Goal: Task Accomplishment & Management: Manage account settings

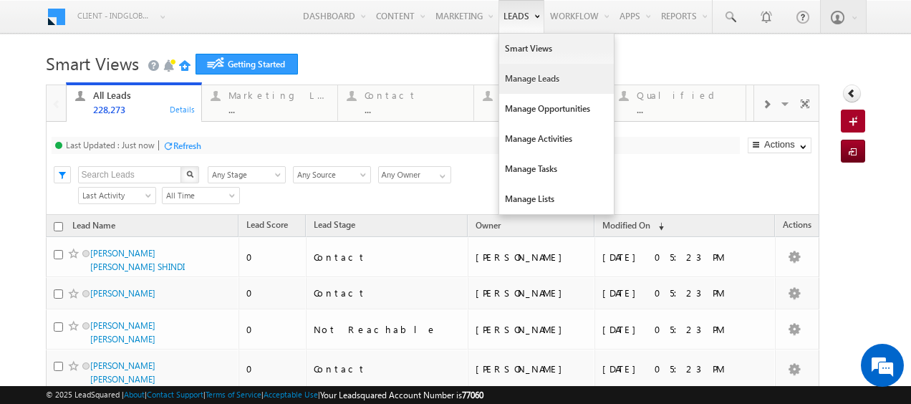
click at [517, 80] on link "Manage Leads" at bounding box center [556, 79] width 115 height 30
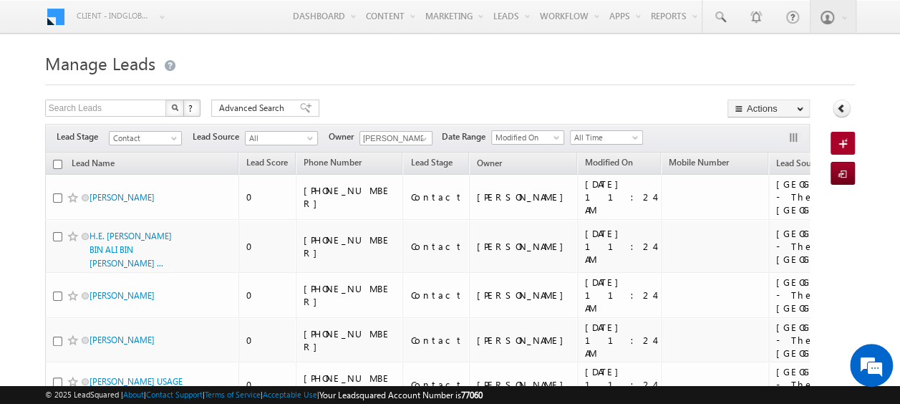
click at [59, 166] on input "checkbox" at bounding box center [57, 164] width 9 height 9
checkbox input "true"
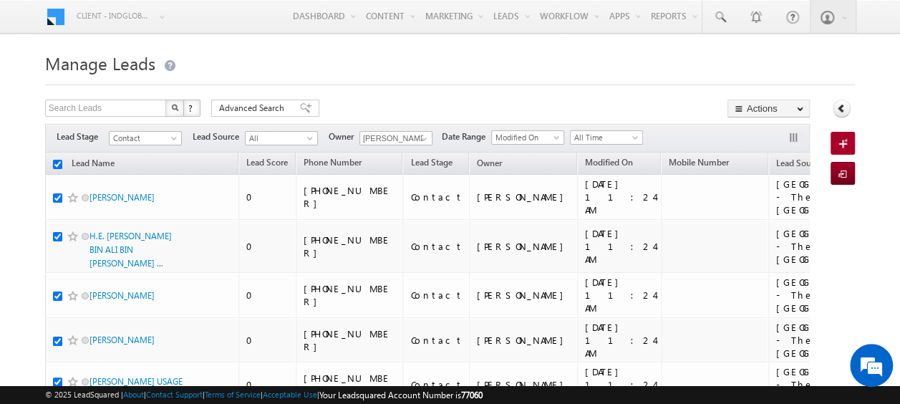
checkbox input "true"
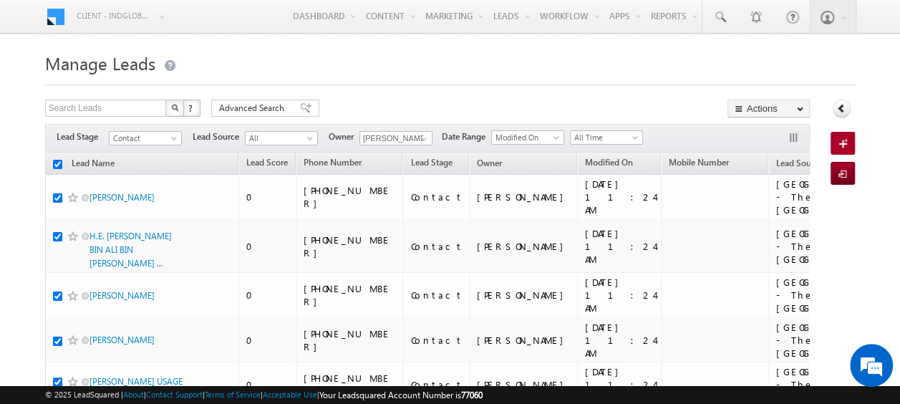
checkbox input "true"
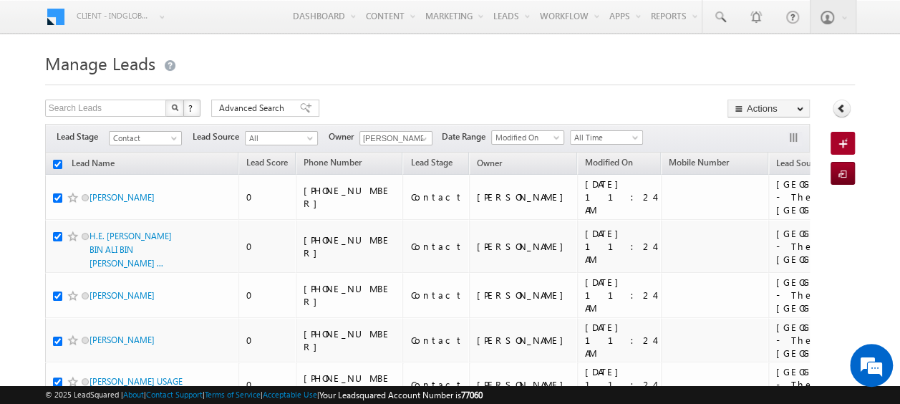
checkbox input "true"
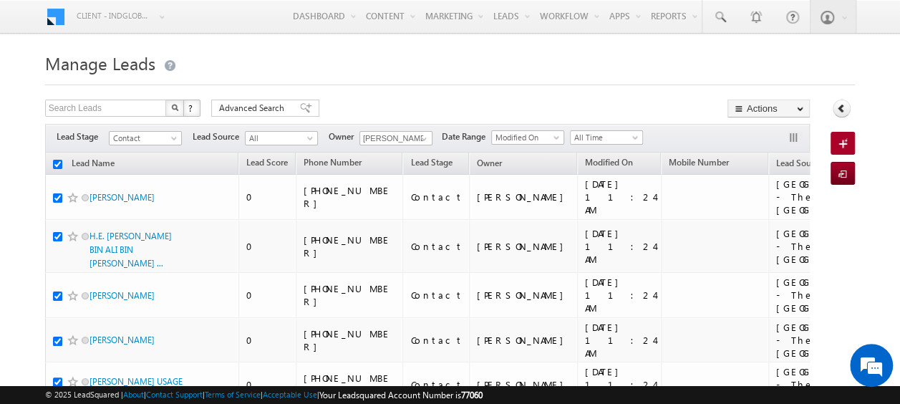
checkbox input "true"
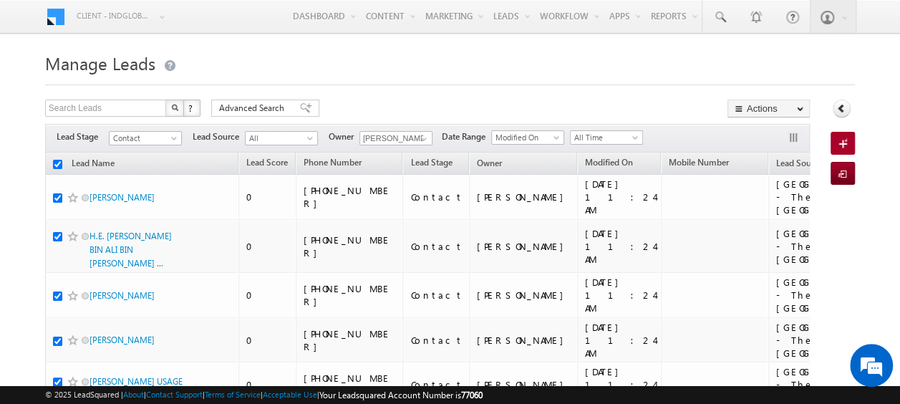
checkbox input "true"
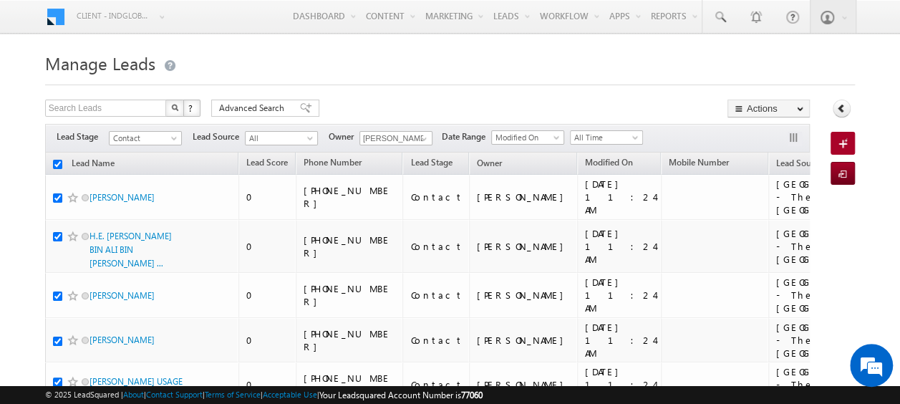
checkbox input "true"
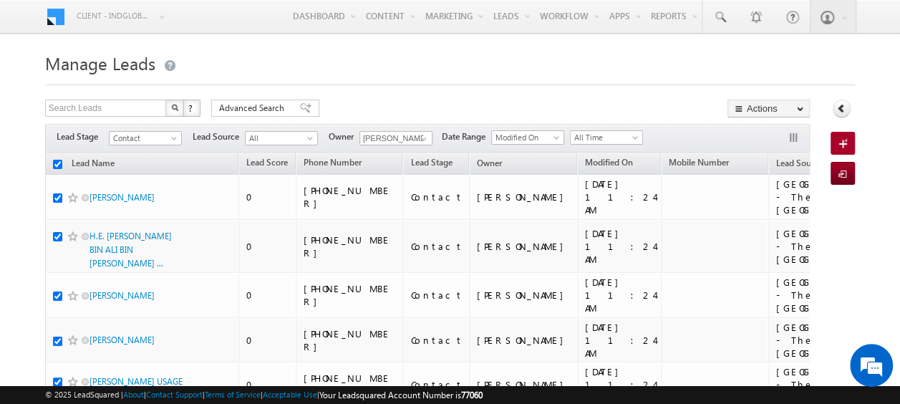
checkbox input "true"
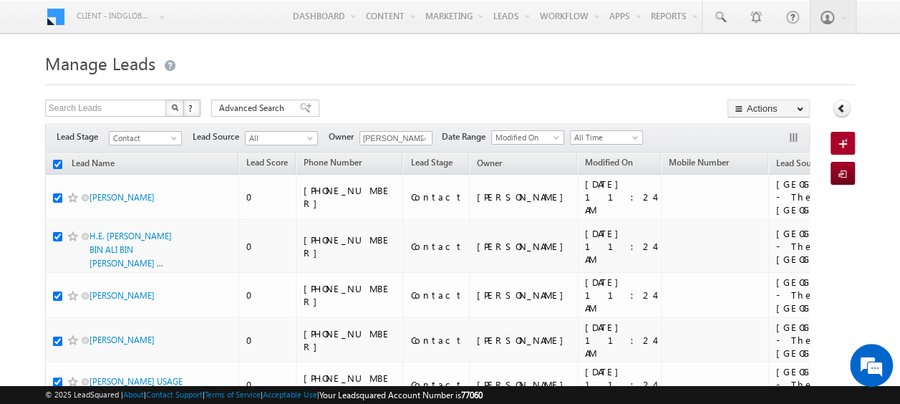
checkbox input "true"
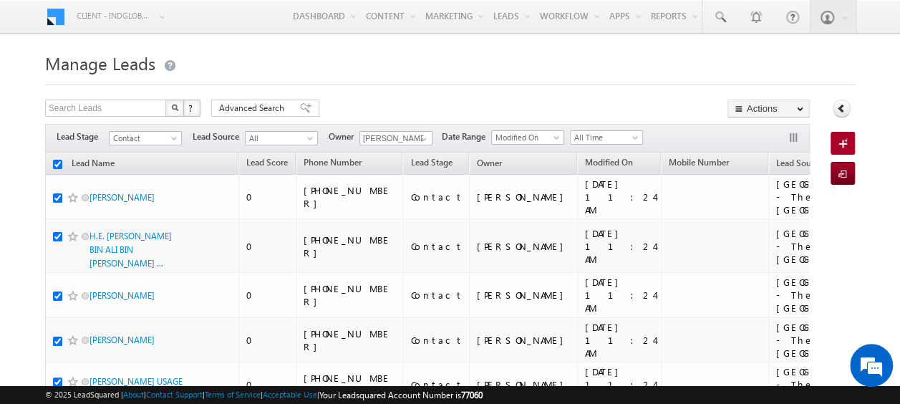
checkbox input "true"
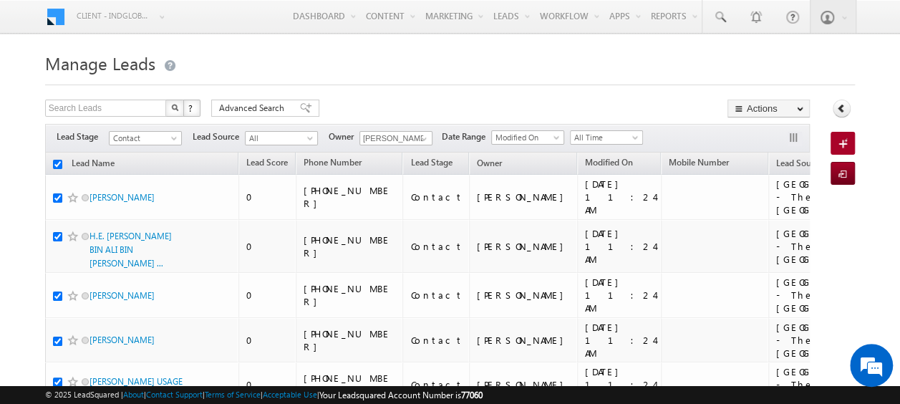
checkbox input "true"
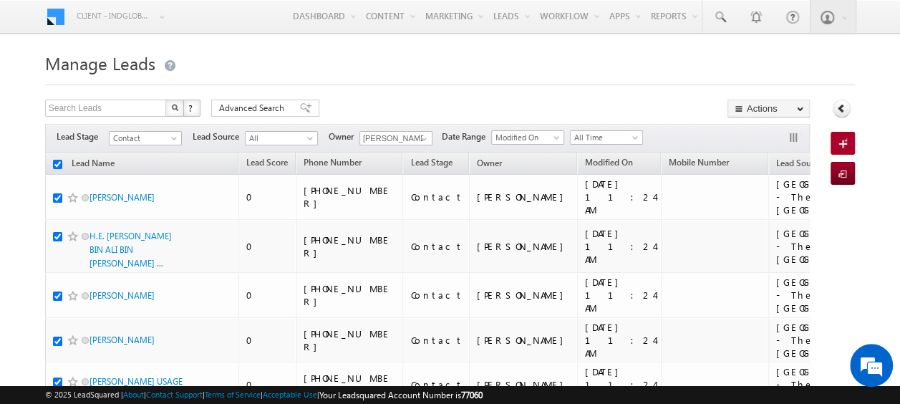
checkbox input "true"
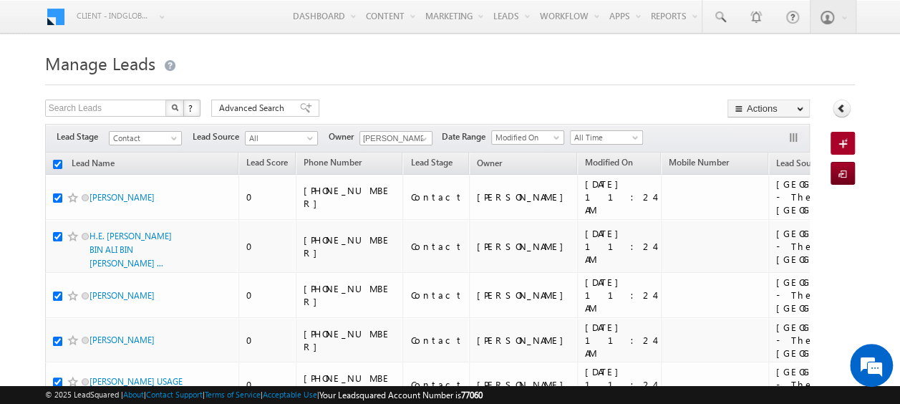
checkbox input "true"
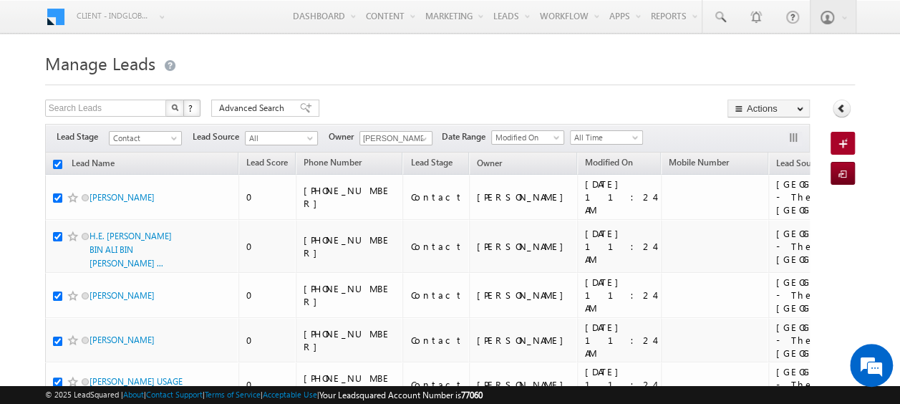
checkbox input "true"
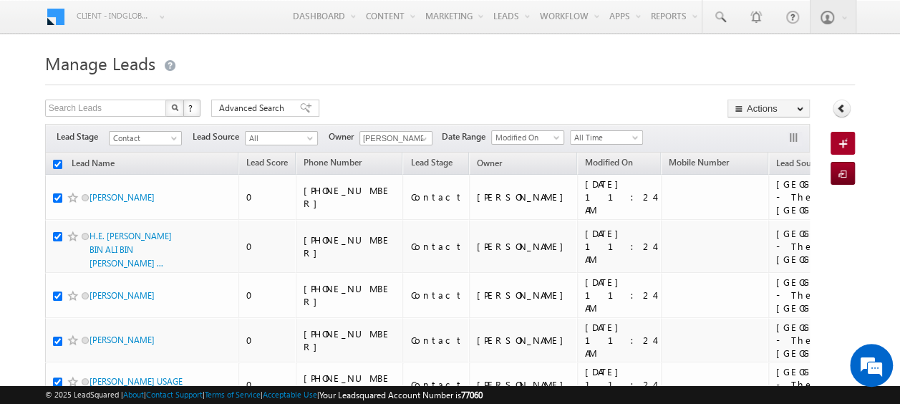
checkbox input "true"
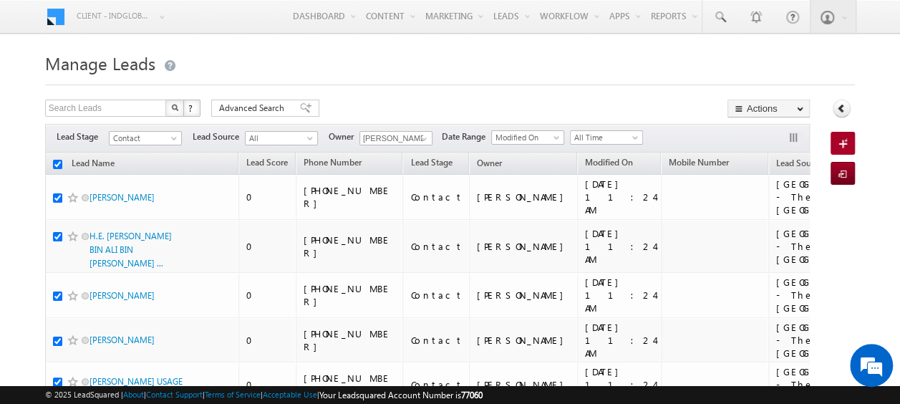
checkbox input "true"
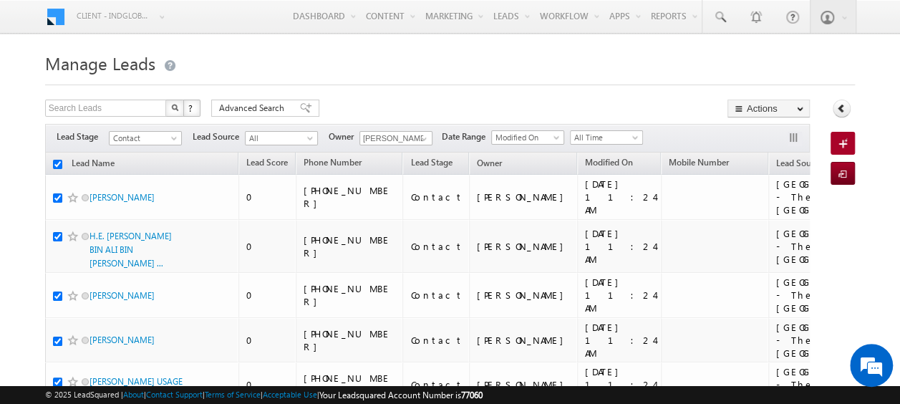
checkbox input "true"
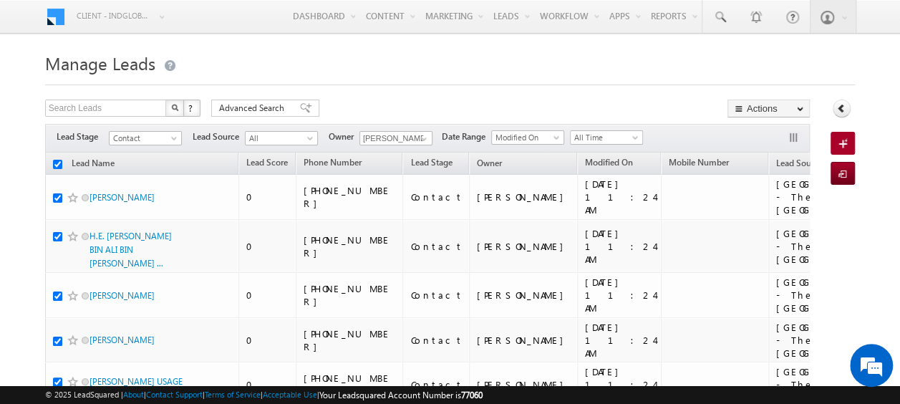
checkbox input "true"
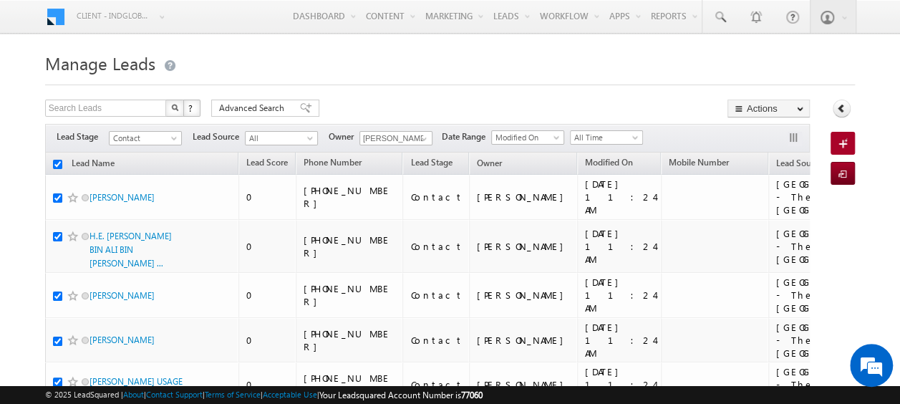
checkbox input "true"
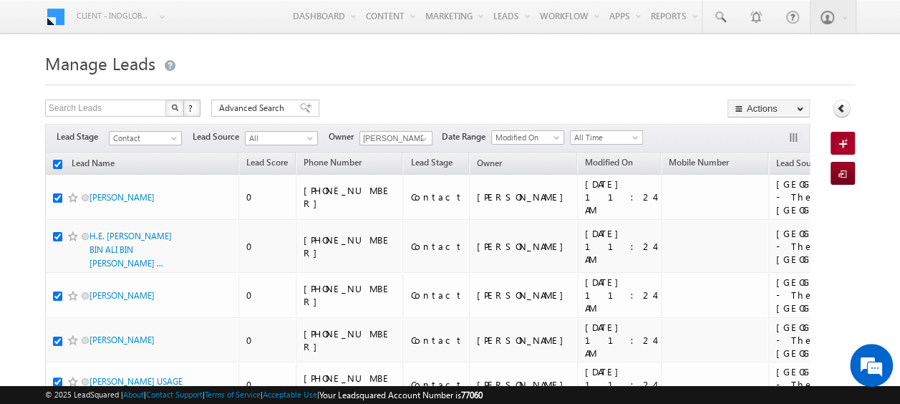
checkbox input "true"
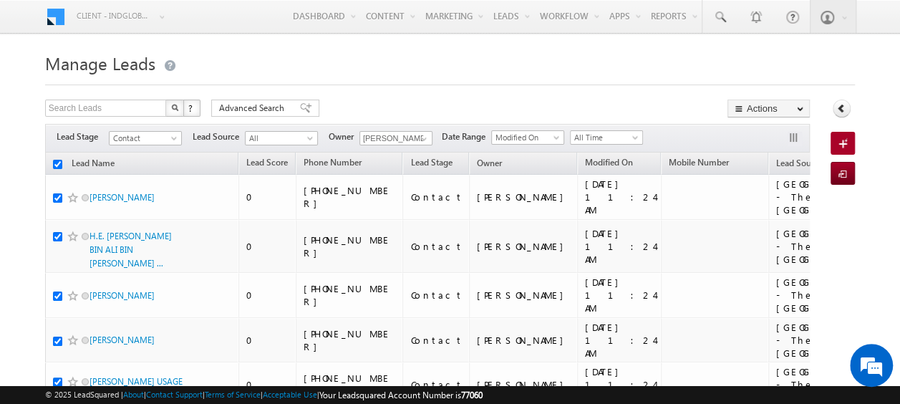
checkbox input "true"
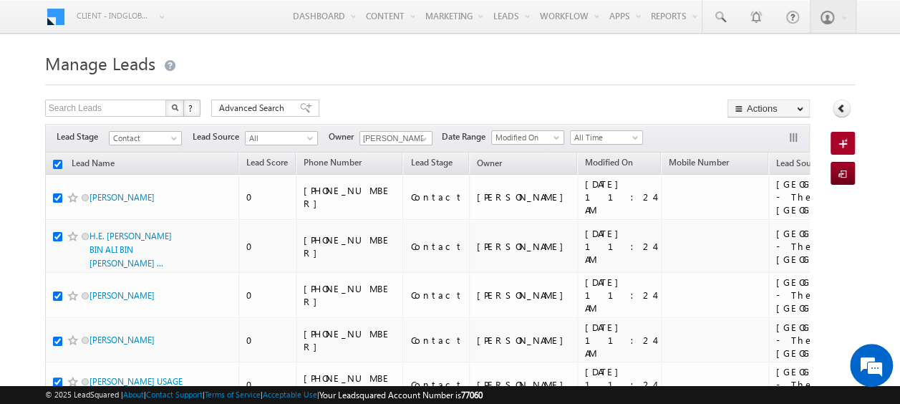
checkbox input "true"
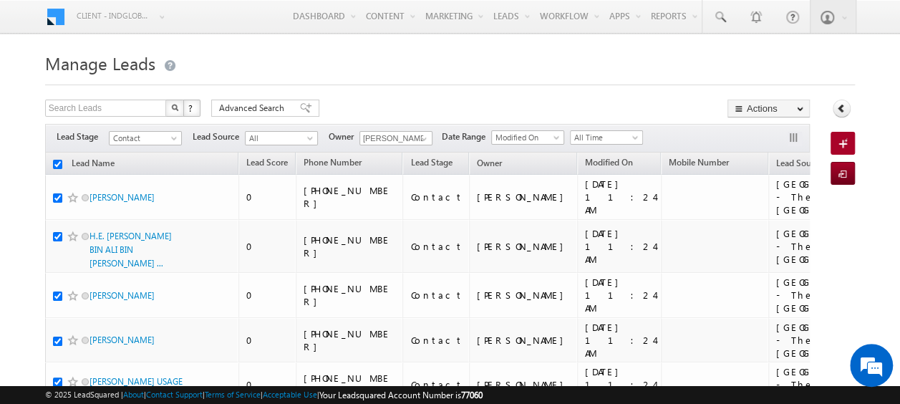
checkbox input "true"
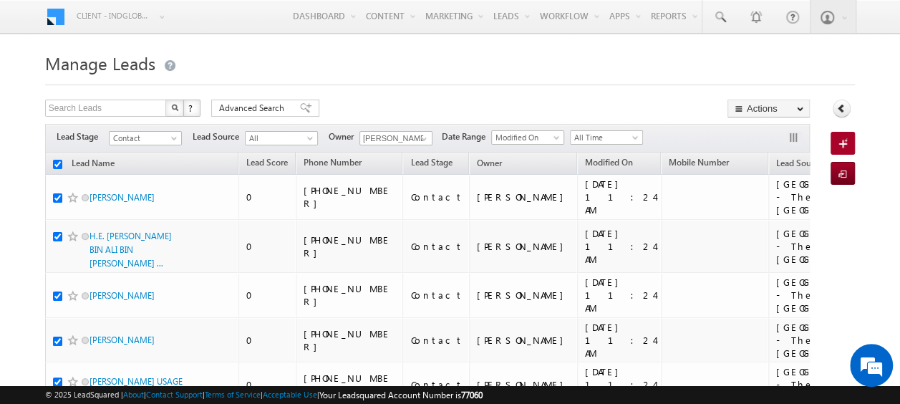
checkbox input "true"
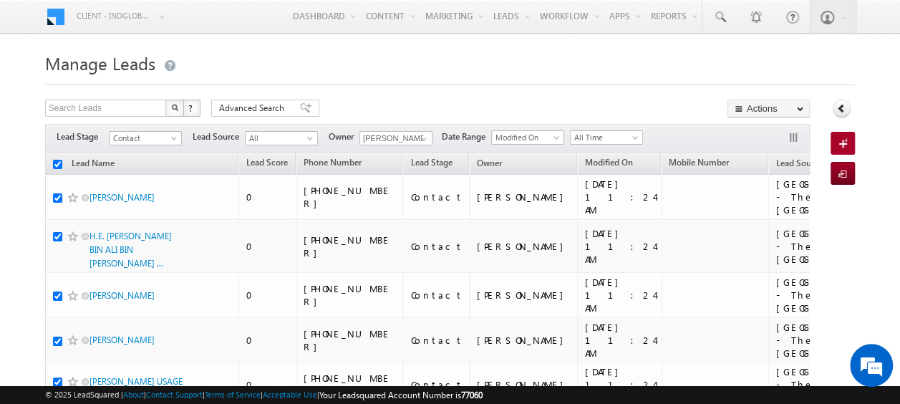
checkbox input "true"
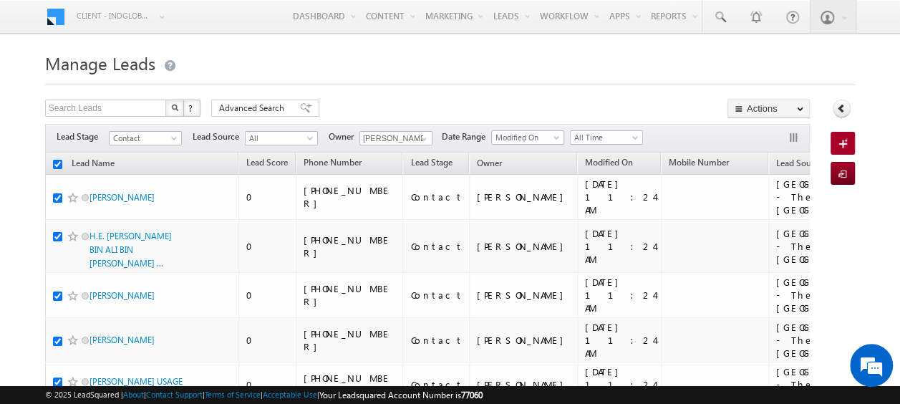
checkbox input "true"
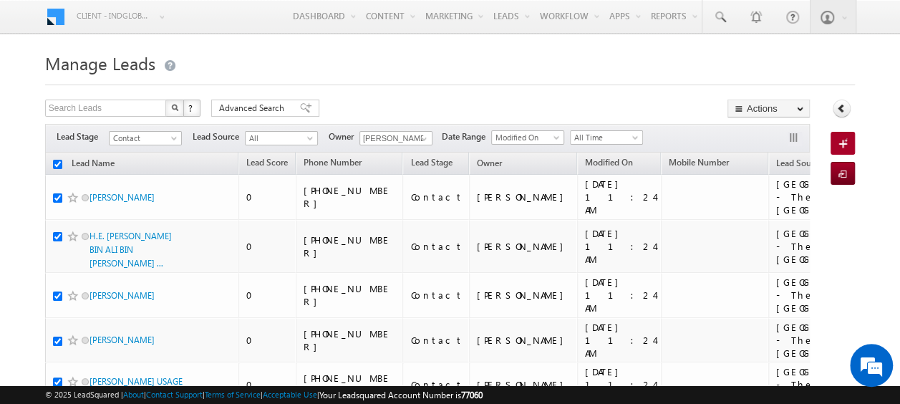
checkbox input "true"
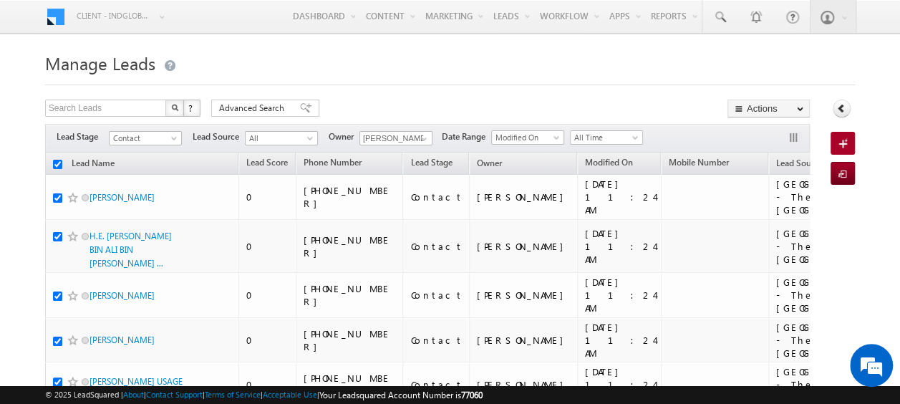
checkbox input "true"
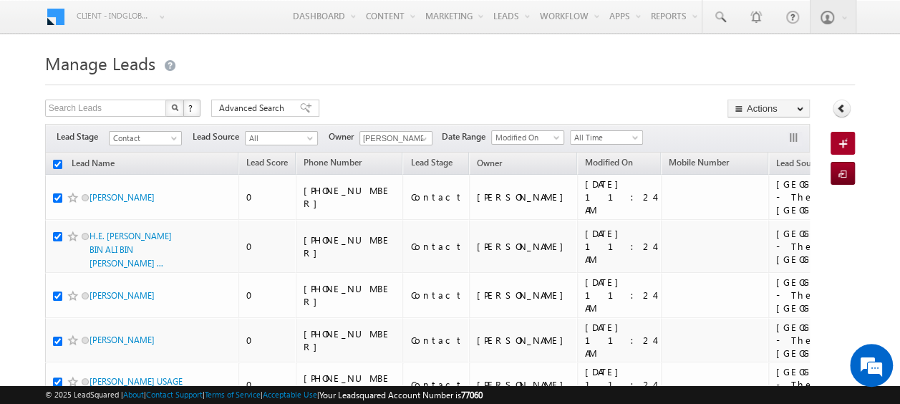
checkbox input "true"
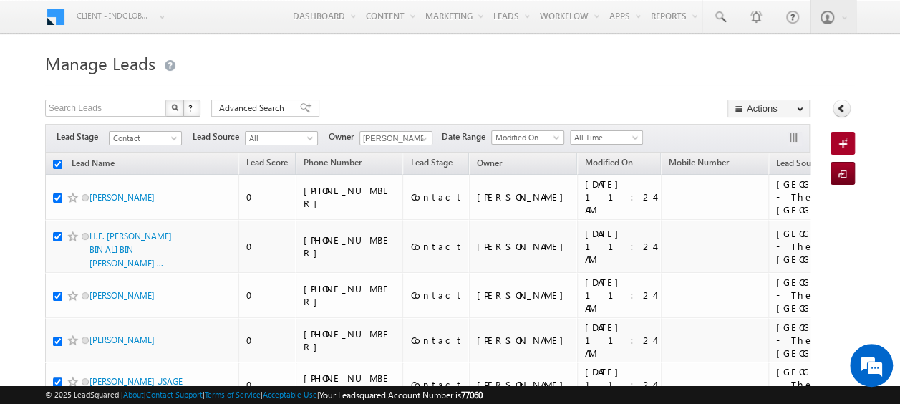
checkbox input "true"
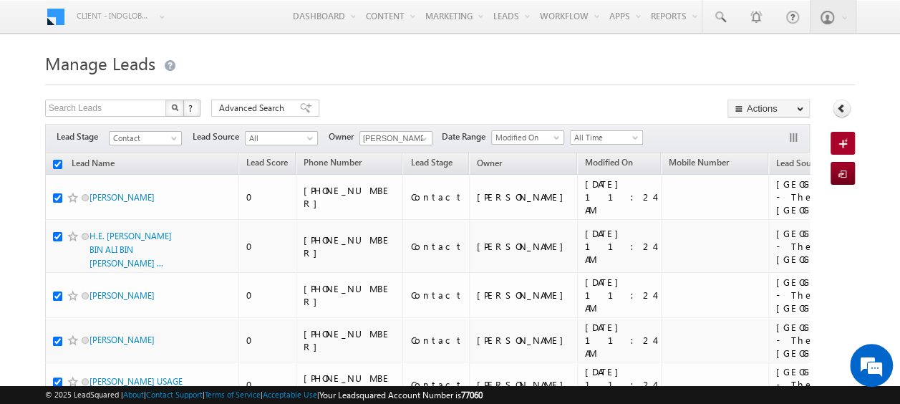
checkbox input "true"
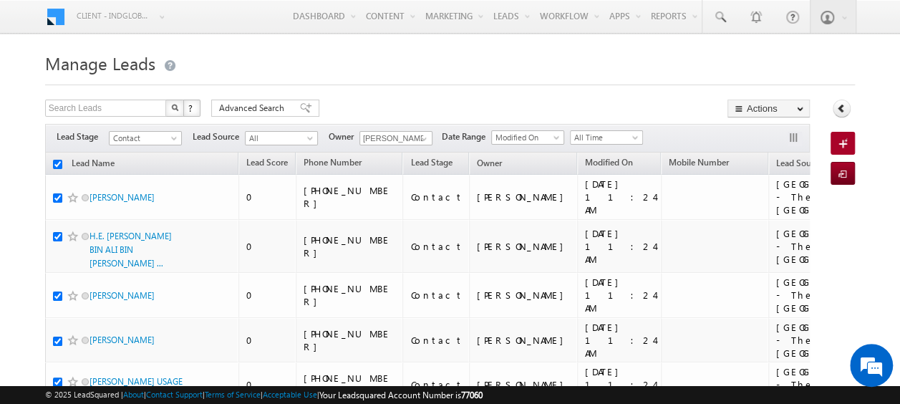
checkbox input "true"
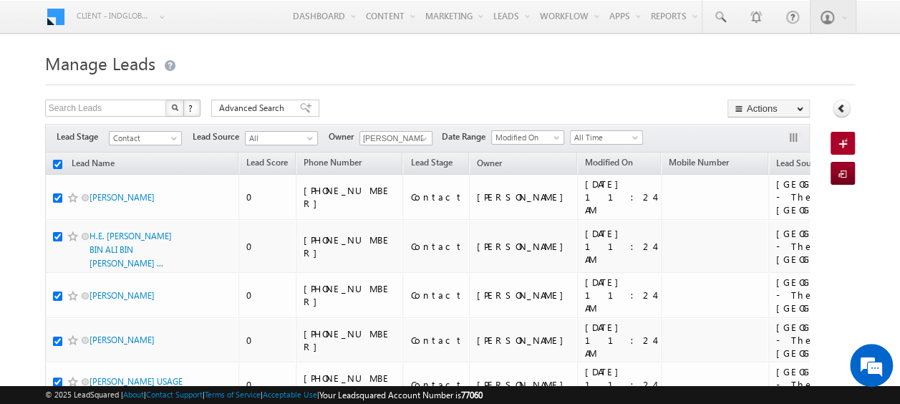
checkbox input "true"
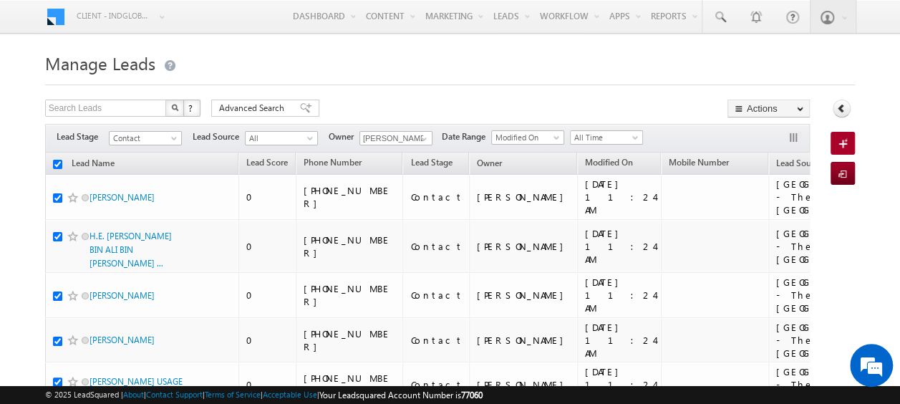
checkbox input "true"
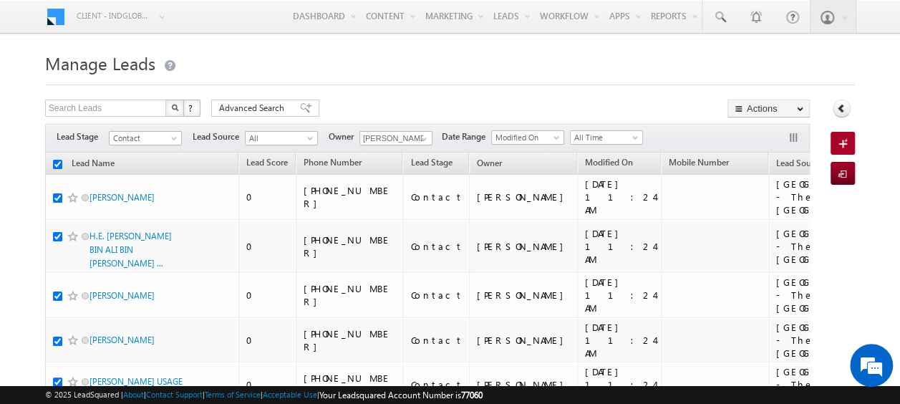
checkbox input "true"
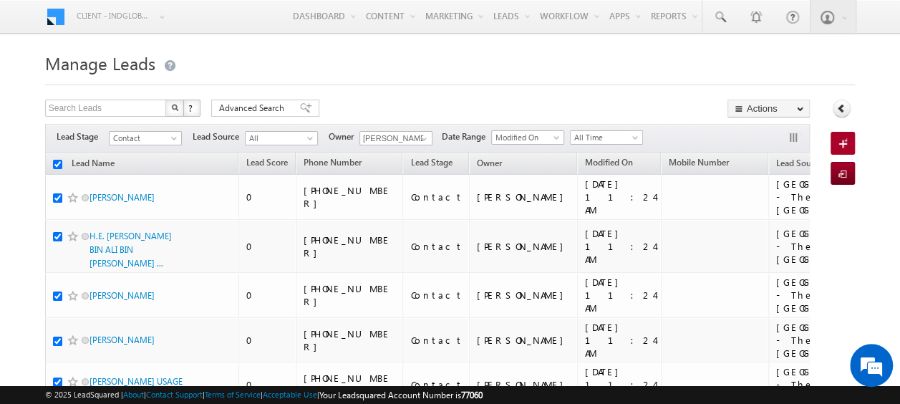
checkbox input "true"
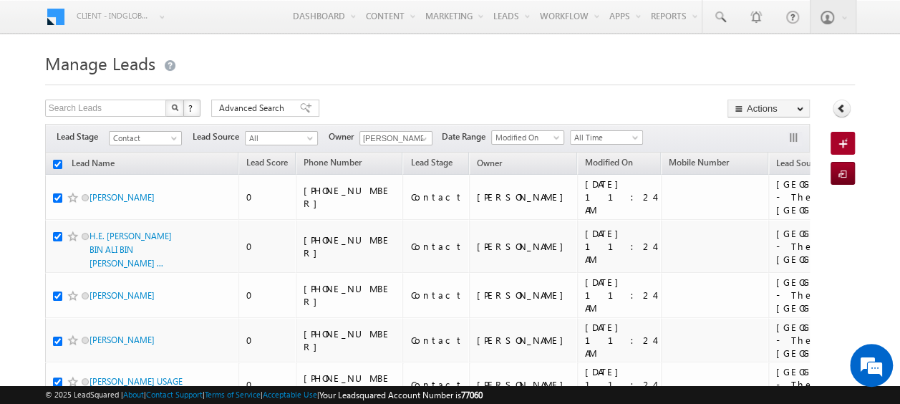
checkbox input "true"
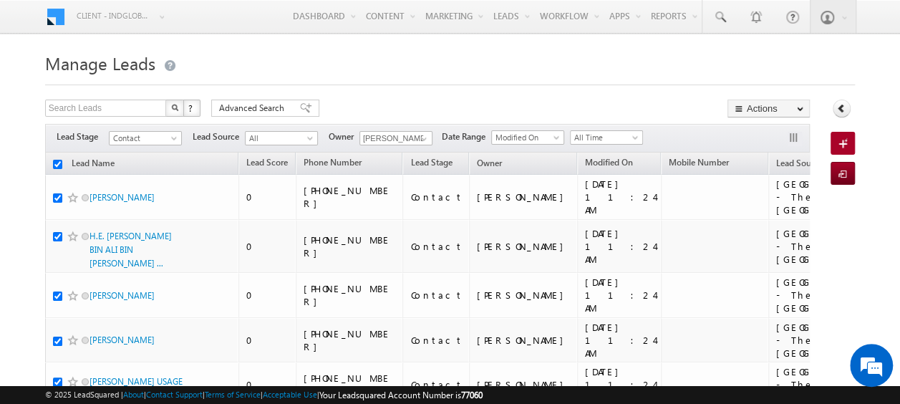
checkbox input "true"
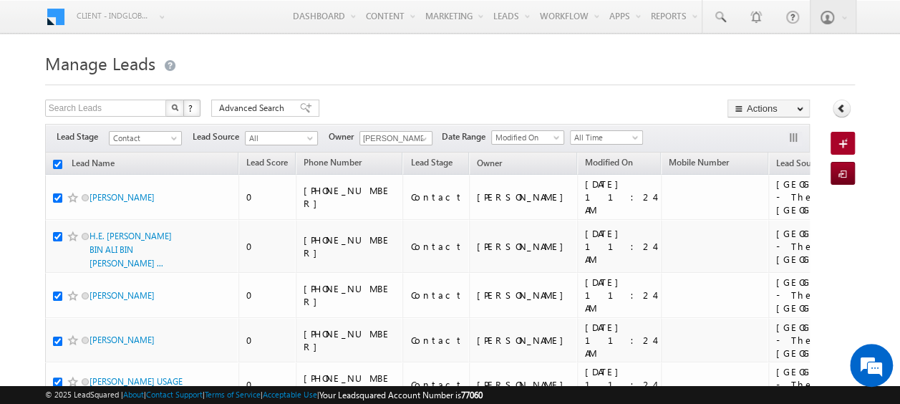
checkbox input "true"
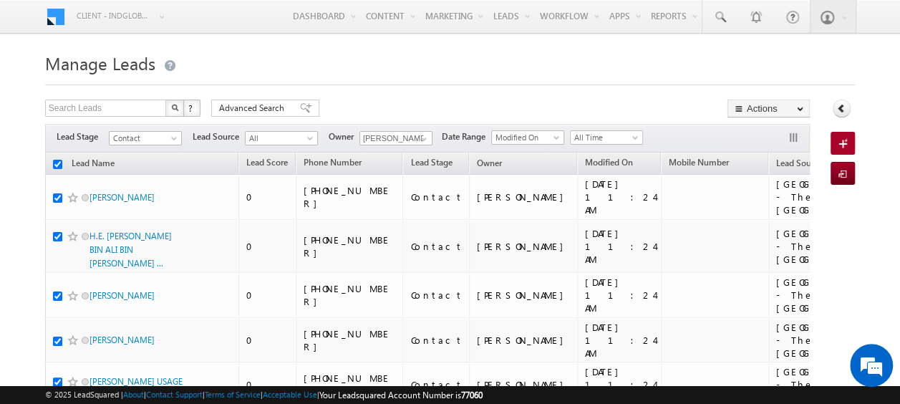
checkbox input "true"
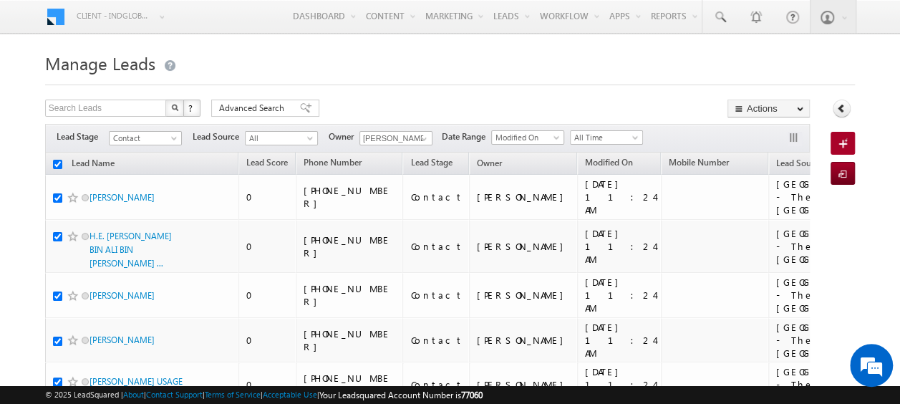
checkbox input "true"
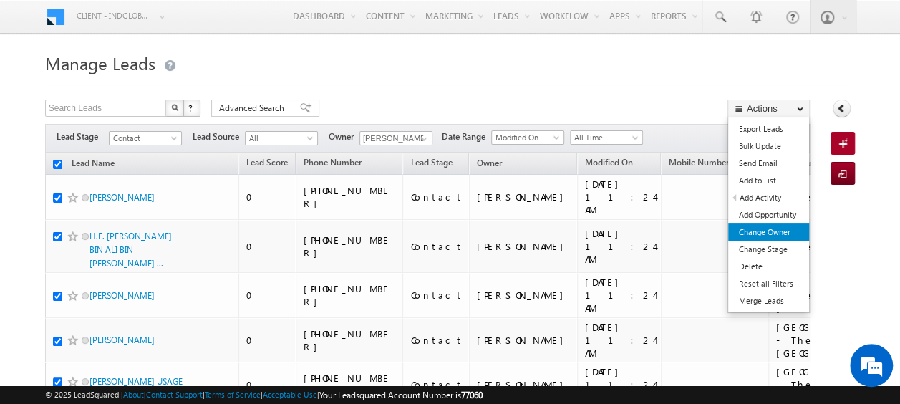
click at [767, 231] on link "Change Owner" at bounding box center [768, 231] width 81 height 17
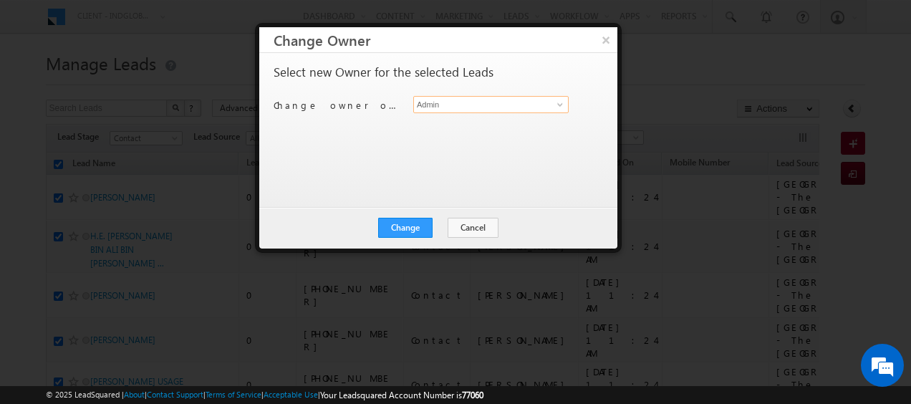
click at [465, 106] on input "Admin" at bounding box center [490, 104] width 155 height 17
click at [554, 108] on span at bounding box center [559, 104] width 11 height 11
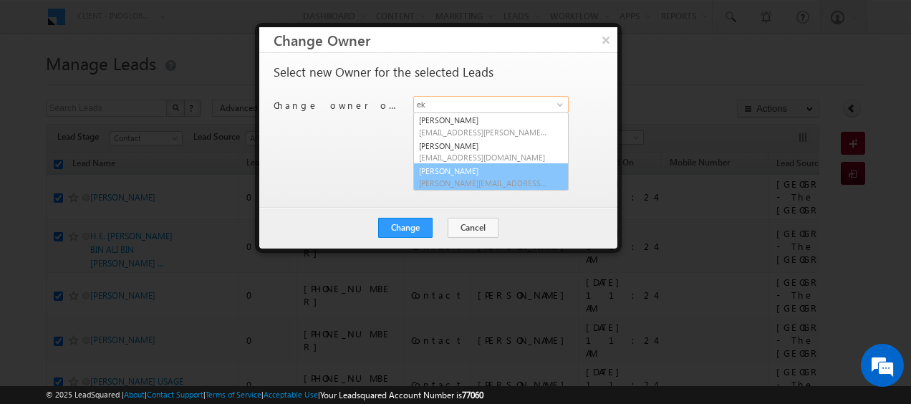
click at [468, 173] on link "[PERSON_NAME] Verhani [PERSON_NAME][EMAIL_ADDRESS][DOMAIN_NAME]" at bounding box center [490, 176] width 155 height 27
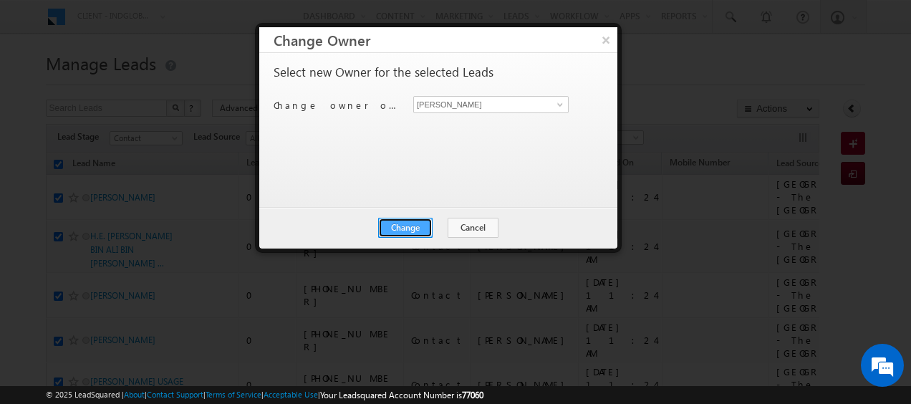
click at [407, 229] on button "Change" at bounding box center [405, 228] width 54 height 20
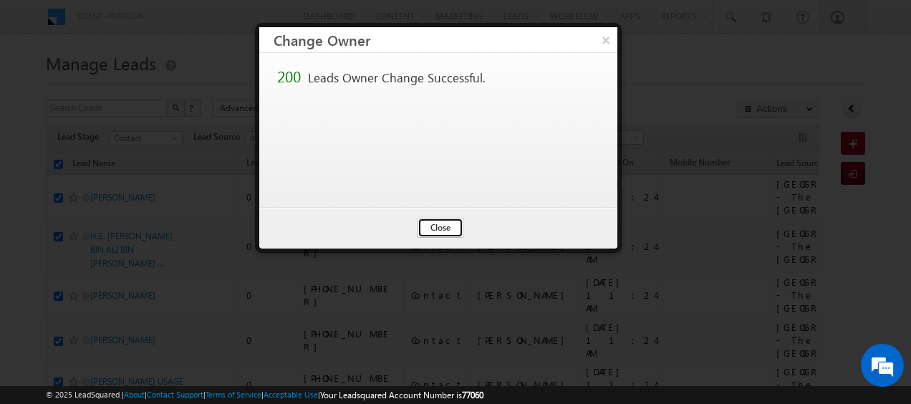
click at [440, 225] on button "Close" at bounding box center [441, 228] width 46 height 20
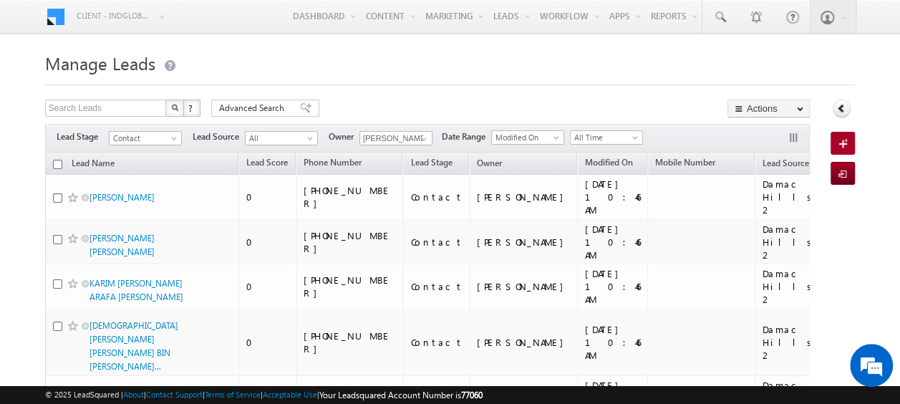
click at [57, 167] on input "checkbox" at bounding box center [57, 164] width 9 height 9
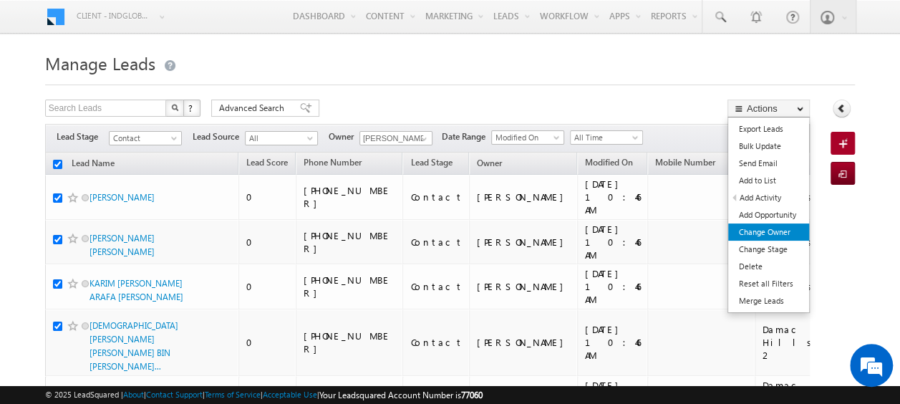
click at [765, 226] on link "Change Owner" at bounding box center [768, 231] width 81 height 17
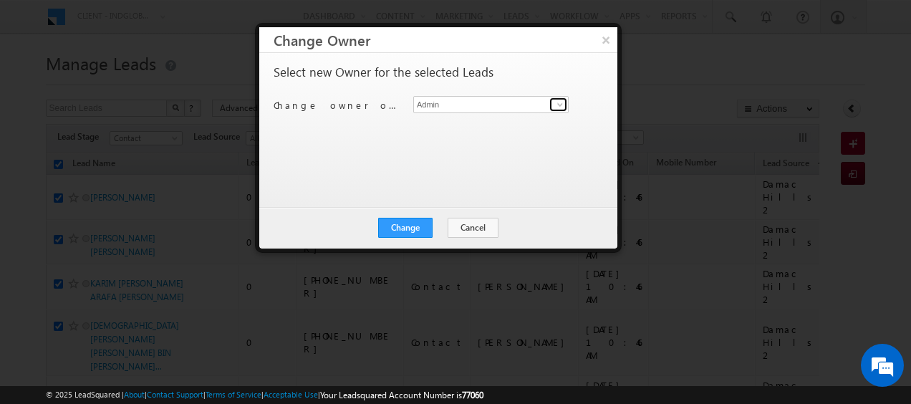
click at [556, 103] on span at bounding box center [559, 104] width 11 height 11
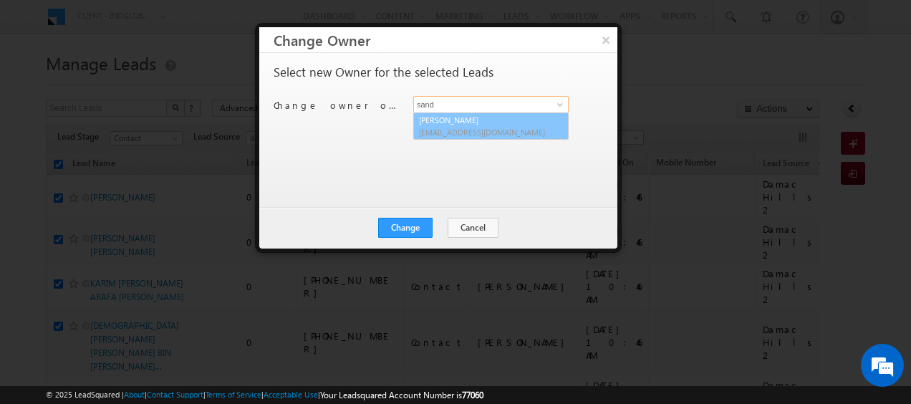
click at [503, 134] on span "[EMAIL_ADDRESS][DOMAIN_NAME]" at bounding box center [483, 132] width 129 height 11
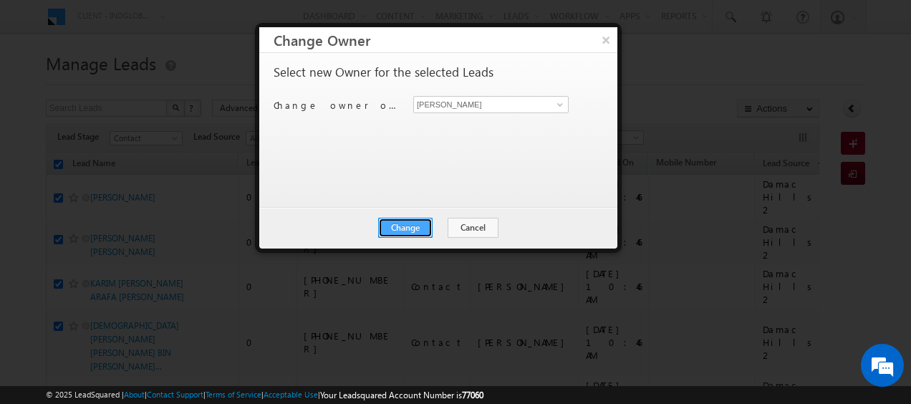
click at [407, 225] on button "Change" at bounding box center [405, 228] width 54 height 20
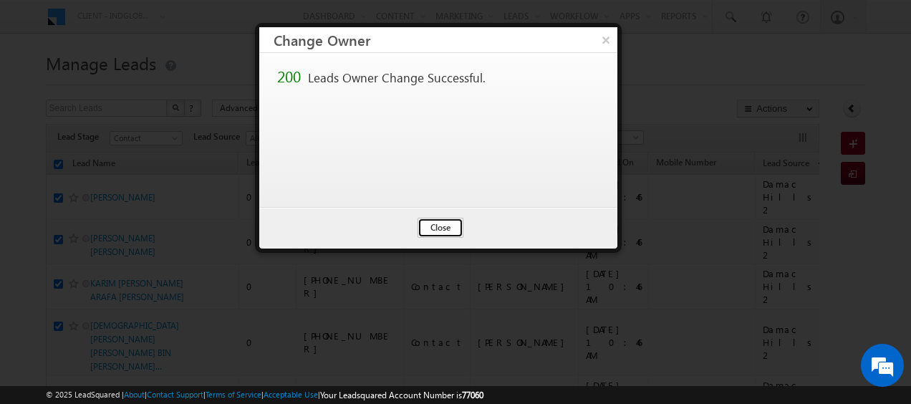
click at [448, 223] on button "Close" at bounding box center [441, 228] width 46 height 20
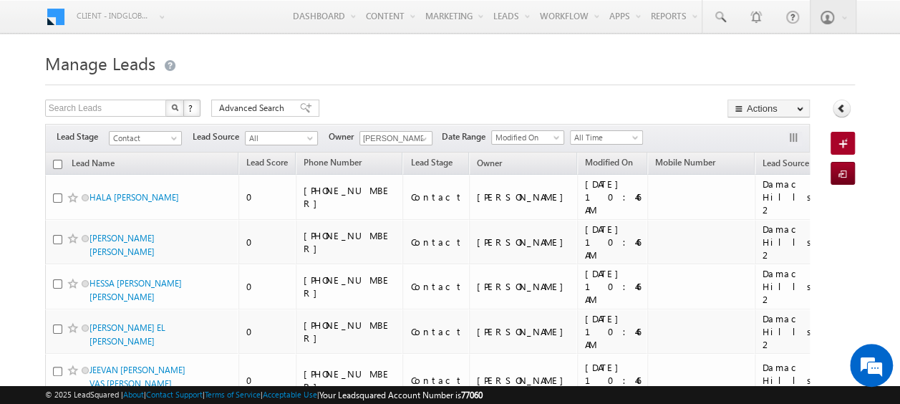
click at [59, 160] on input "checkbox" at bounding box center [57, 164] width 9 height 9
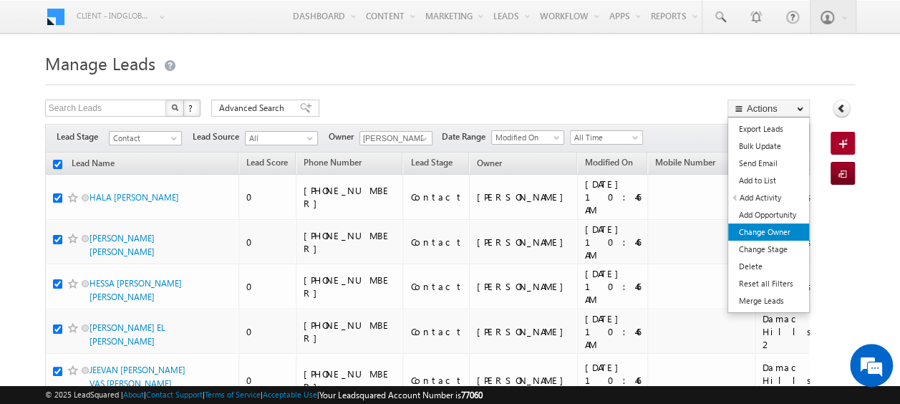
click at [756, 226] on link "Change Owner" at bounding box center [768, 231] width 81 height 17
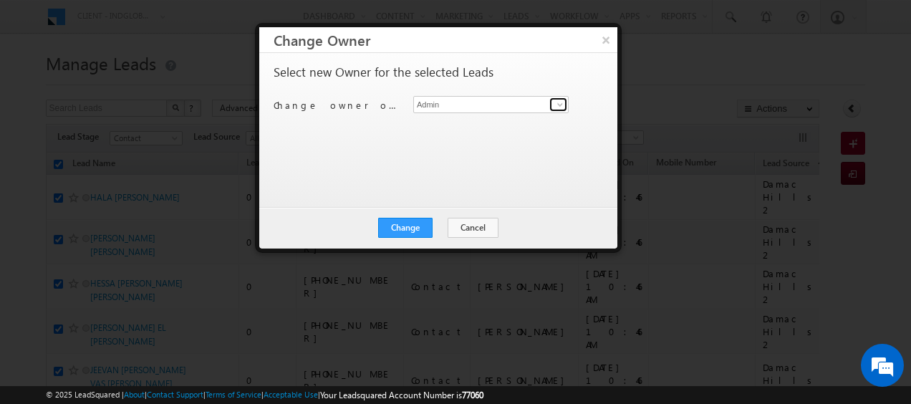
click at [561, 104] on span at bounding box center [559, 104] width 11 height 11
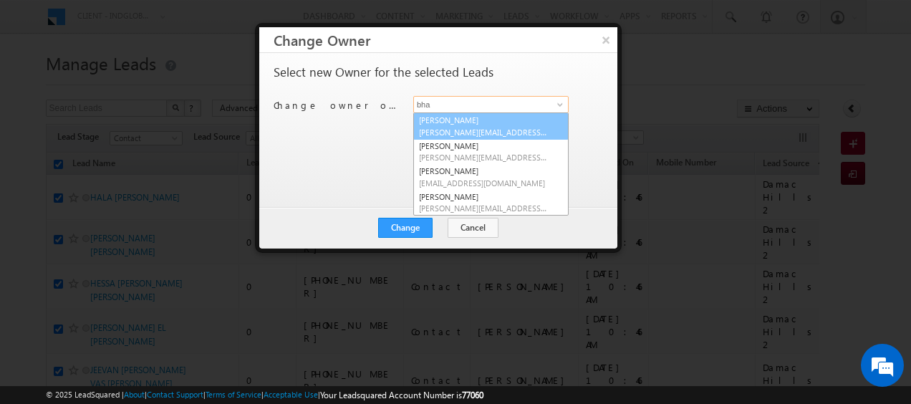
click at [478, 125] on link "[PERSON_NAME] [PERSON_NAME][EMAIL_ADDRESS][DOMAIN_NAME]" at bounding box center [490, 125] width 155 height 27
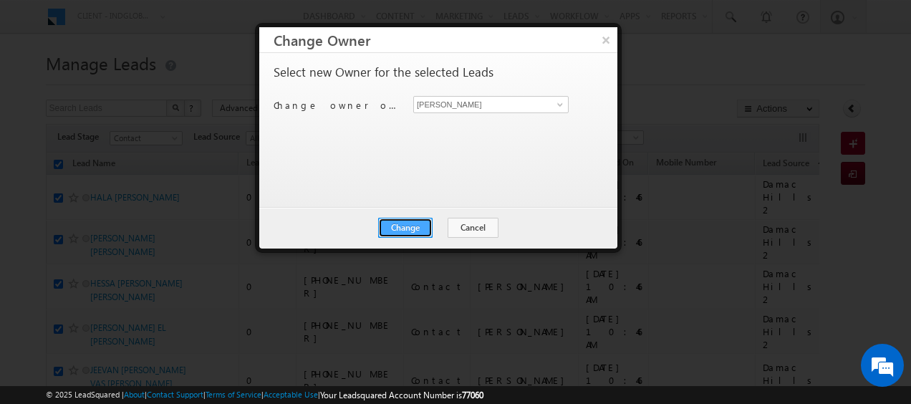
click at [414, 226] on button "Change" at bounding box center [405, 228] width 54 height 20
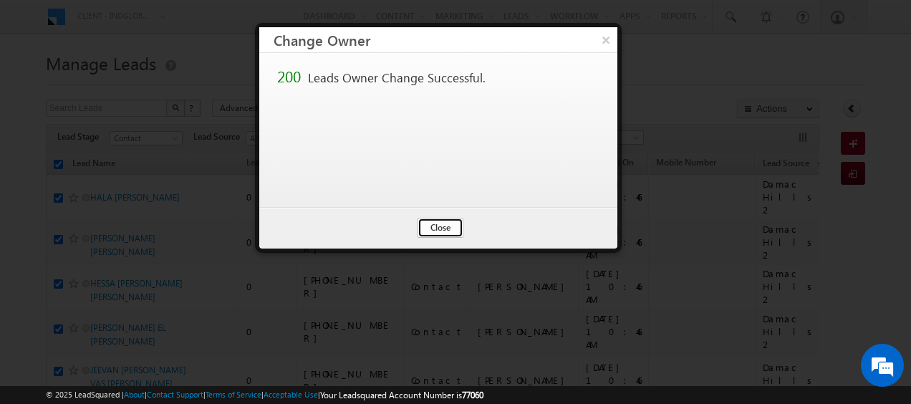
click at [428, 218] on button "Close" at bounding box center [441, 228] width 46 height 20
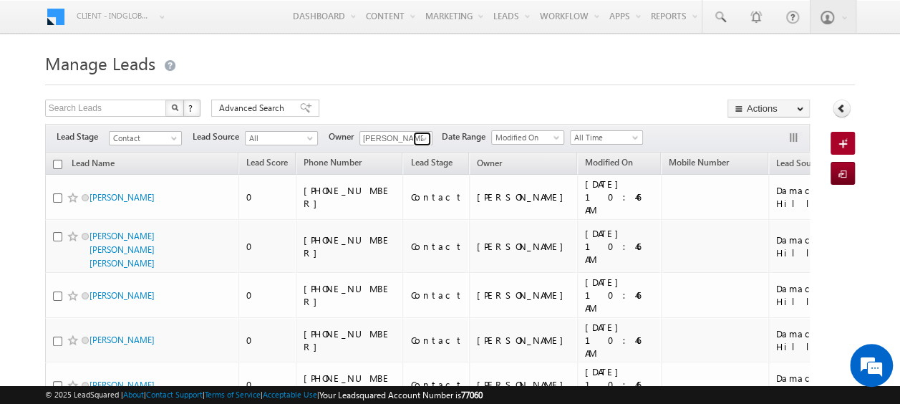
click at [423, 140] on span at bounding box center [423, 138] width 11 height 11
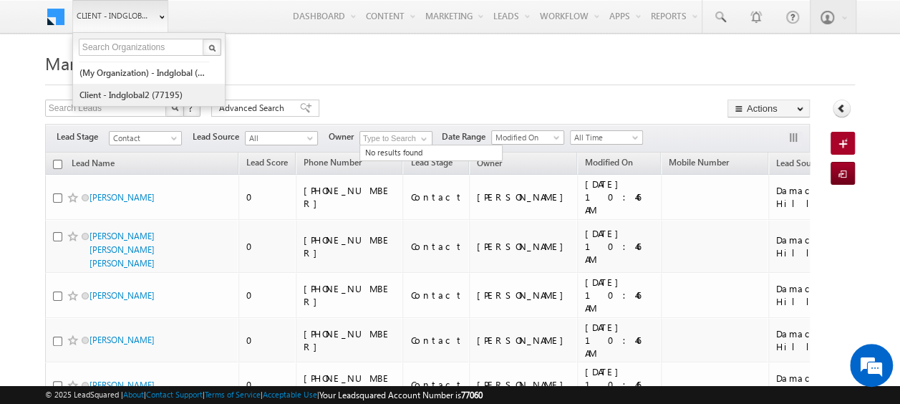
click at [159, 86] on link "Client - indglobal2 (77195)" at bounding box center [144, 95] width 131 height 22
